Goal: Find specific page/section: Find specific page/section

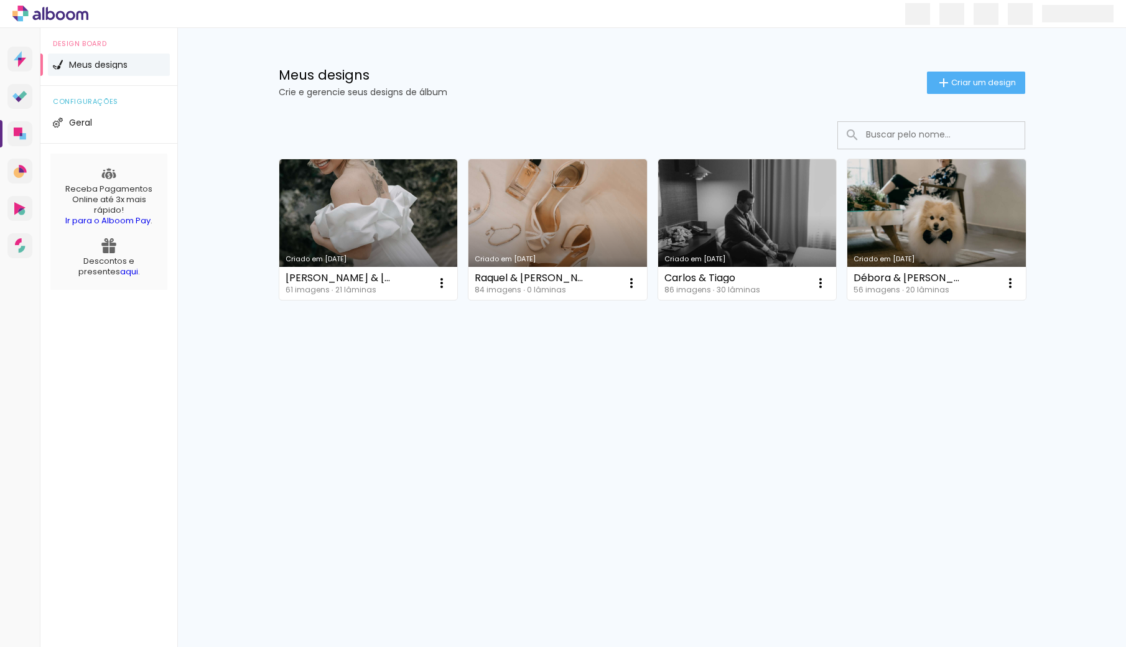
click at [869, 364] on div "Criado em 16/04/24 Patricia & Vitor 61 imagens ∙ 21 lâminas Abrir Fazer uma cóp…" at bounding box center [651, 262] width 808 height 307
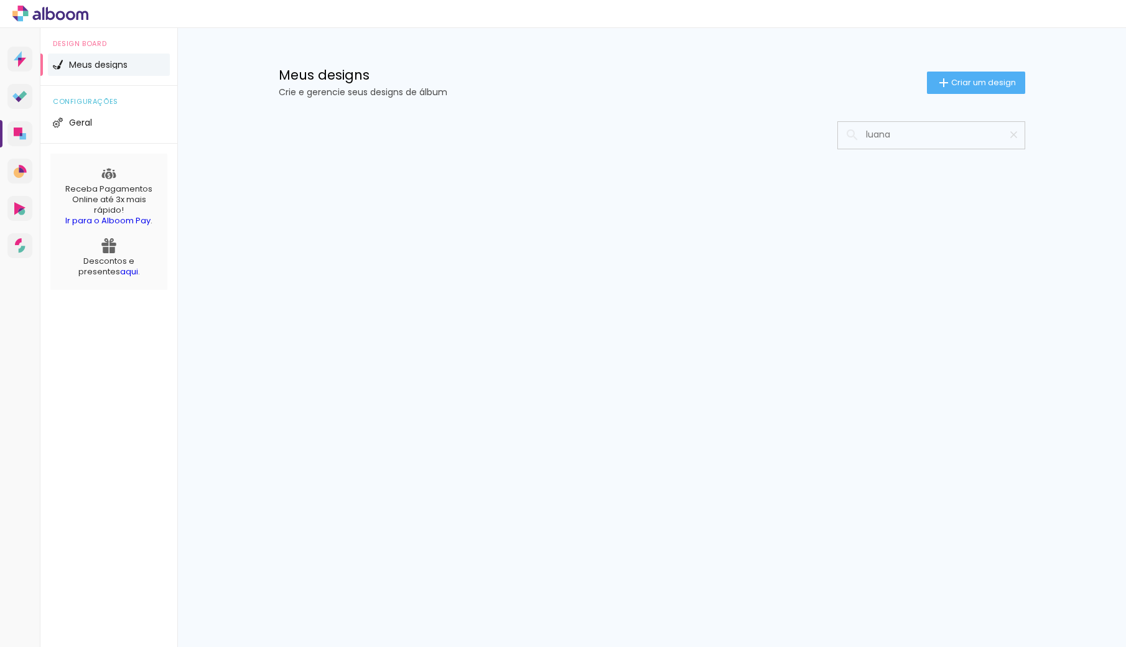
type input "luana"
type paper-input "luana"
